Goal: Contribute content

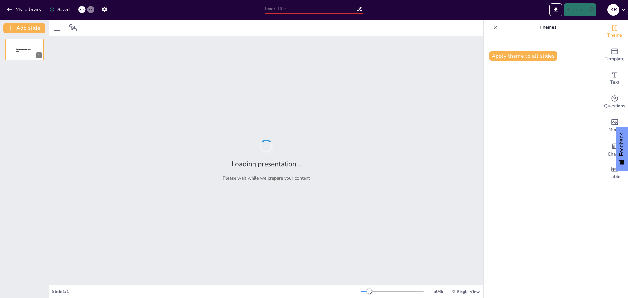
type input "Feeling Like a Fraud? Let’s Talk [MEDICAL_DATA] in Tech"
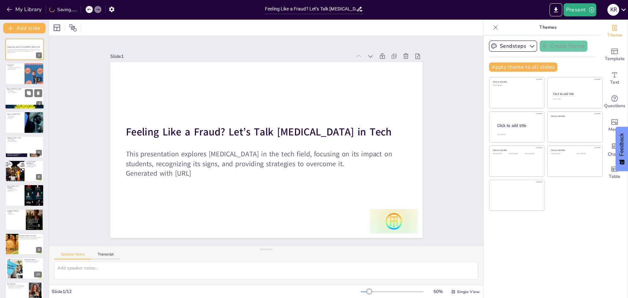
click at [14, 98] on div at bounding box center [24, 98] width 39 height 22
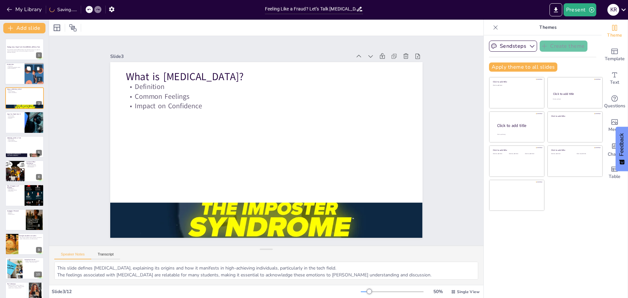
click at [10, 77] on div at bounding box center [24, 74] width 39 height 22
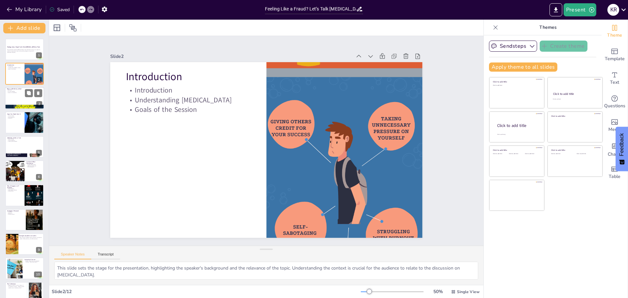
click at [12, 102] on div at bounding box center [24, 98] width 39 height 22
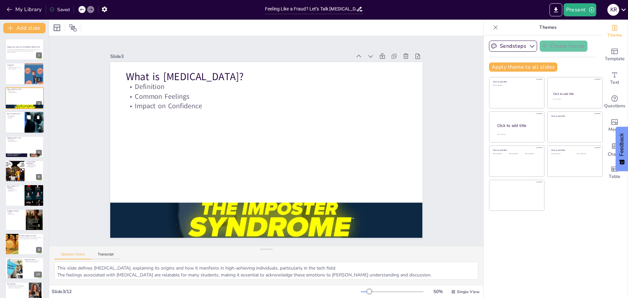
click at [18, 133] on div "Signs You Might Have It Common Signs Over-Preparation Avoidance 4" at bounding box center [24, 122] width 39 height 22
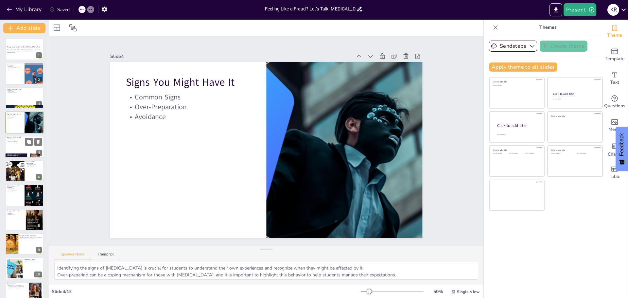
click at [17, 149] on div at bounding box center [24, 147] width 39 height 22
type textarea "The fast pace of technological advancement creates pressure for students to kee…"
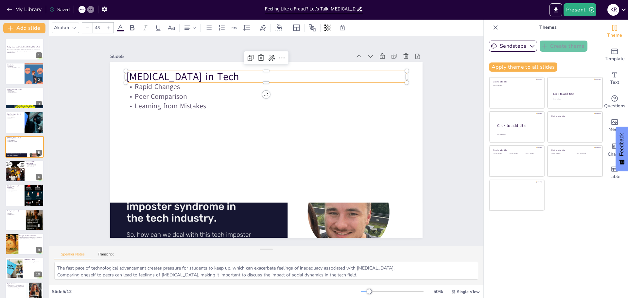
click at [244, 72] on p "[MEDICAL_DATA] in Tech" at bounding box center [272, 77] width 281 height 44
click at [248, 74] on p "[MEDICAL_DATA] in Tech" at bounding box center [272, 77] width 281 height 44
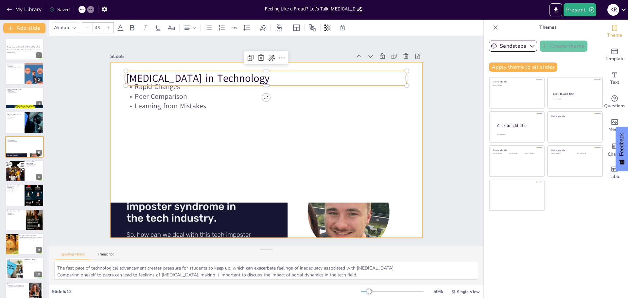
click at [242, 146] on div at bounding box center [266, 150] width 312 height 176
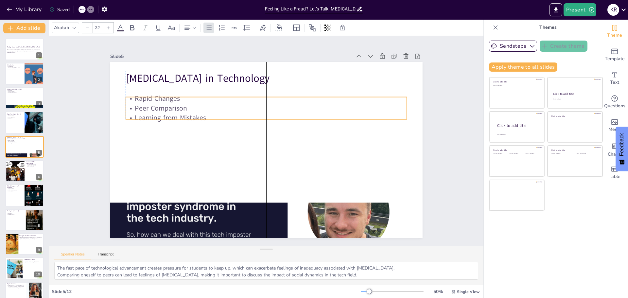
drag, startPoint x: 147, startPoint y: 101, endPoint x: 145, endPoint y: 113, distance: 12.1
click at [145, 113] on p "Learning from Mistakes" at bounding box center [273, 119] width 270 height 96
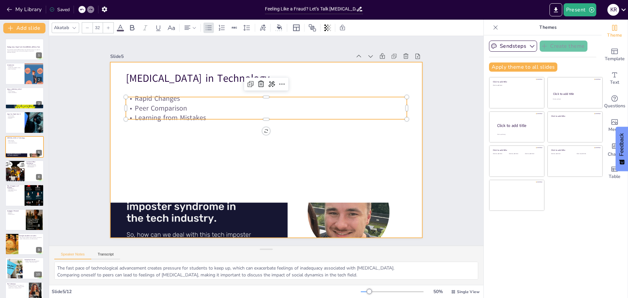
click at [146, 148] on div at bounding box center [262, 149] width 357 height 287
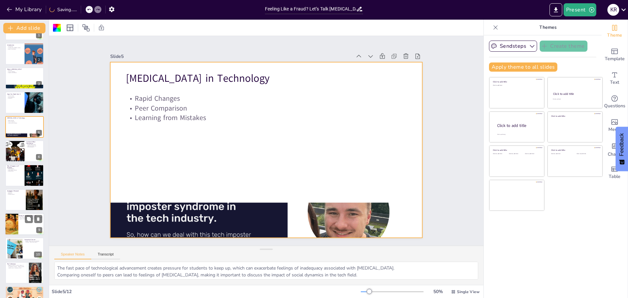
scroll to position [35, 0]
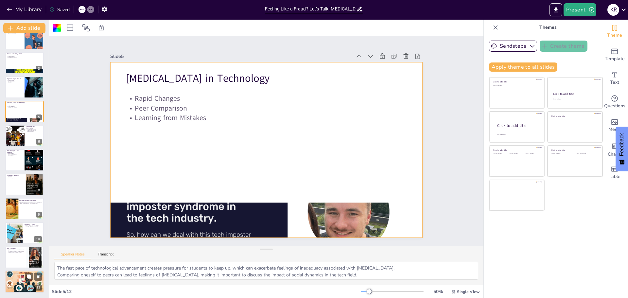
click at [17, 279] on div at bounding box center [24, 281] width 39 height 26
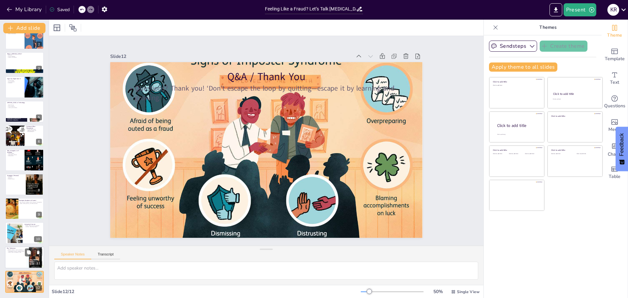
click at [13, 257] on div at bounding box center [24, 257] width 39 height 22
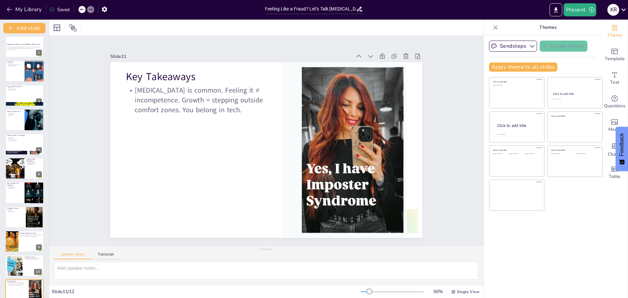
scroll to position [0, 0]
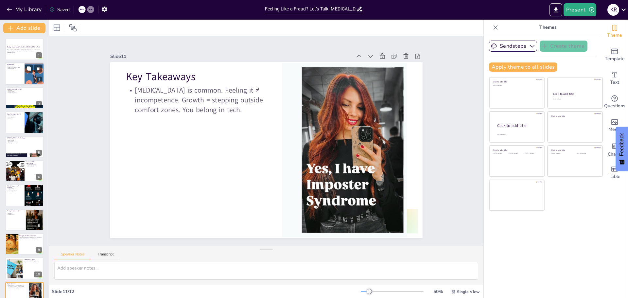
click at [10, 70] on div at bounding box center [24, 74] width 39 height 22
type textarea "This slide sets the stage for the presentation, highlighting the speaker's back…"
